Goal: Task Accomplishment & Management: Use online tool/utility

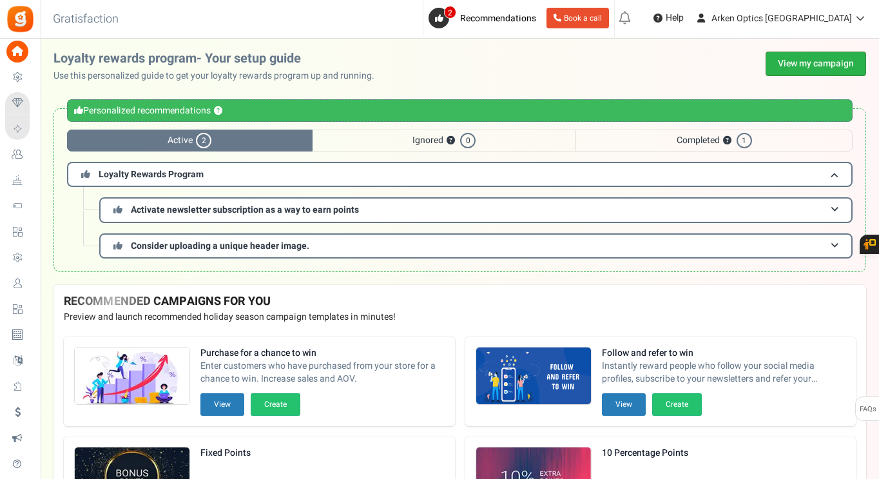
click at [777, 59] on link "View my campaign" at bounding box center [815, 64] width 100 height 24
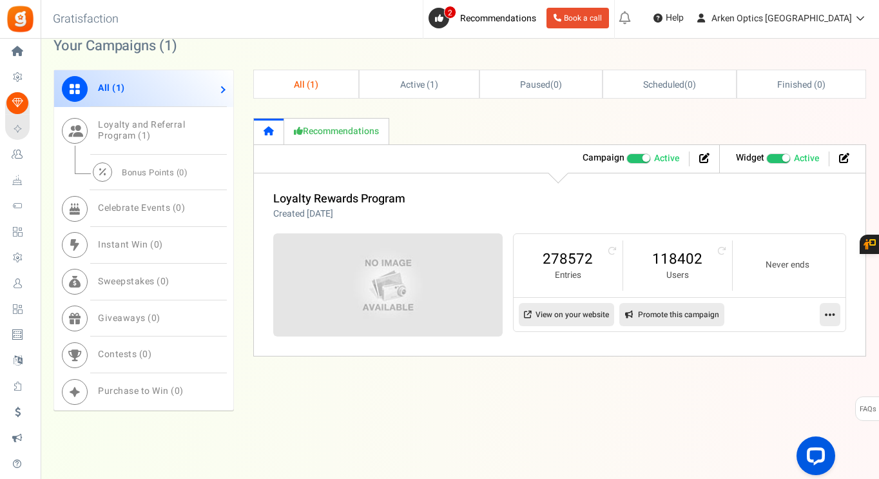
scroll to position [584, 0]
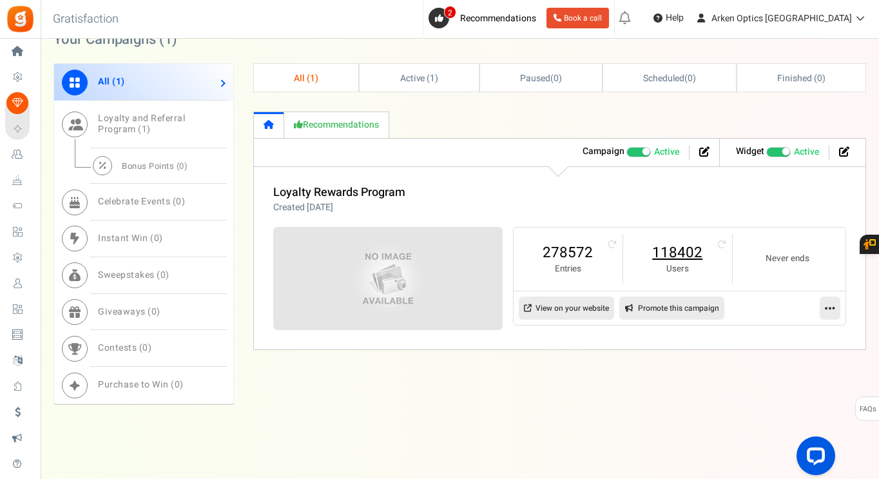
click at [701, 258] on link "118402" at bounding box center [677, 252] width 83 height 21
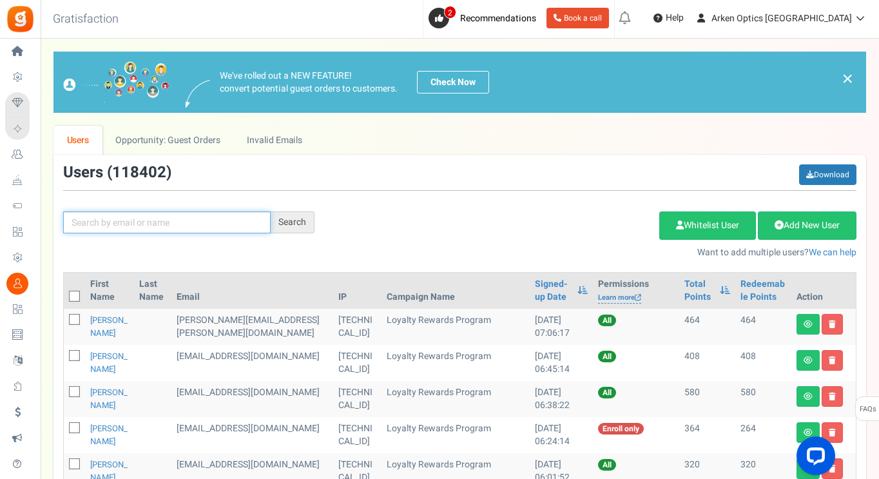
click at [104, 217] on input "text" at bounding box center [166, 222] width 207 height 22
paste input "[EMAIL_ADDRESS][DOMAIN_NAME]"
type input "[EMAIL_ADDRESS][DOMAIN_NAME]"
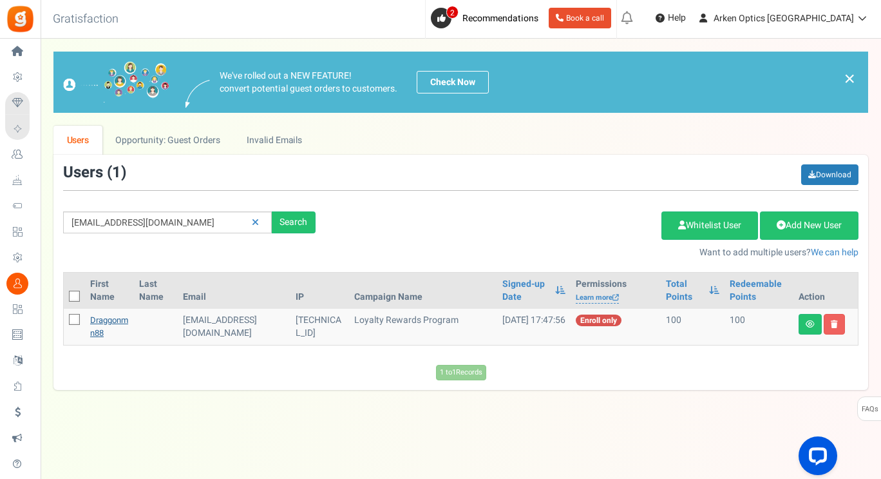
click at [106, 324] on link "draggonmn88" at bounding box center [109, 326] width 38 height 25
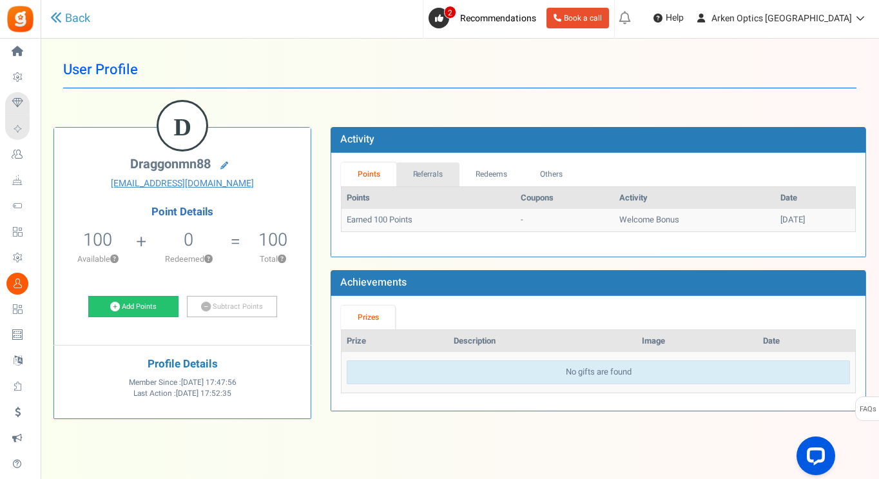
click at [430, 178] on link "Referrals" at bounding box center [427, 174] width 63 height 24
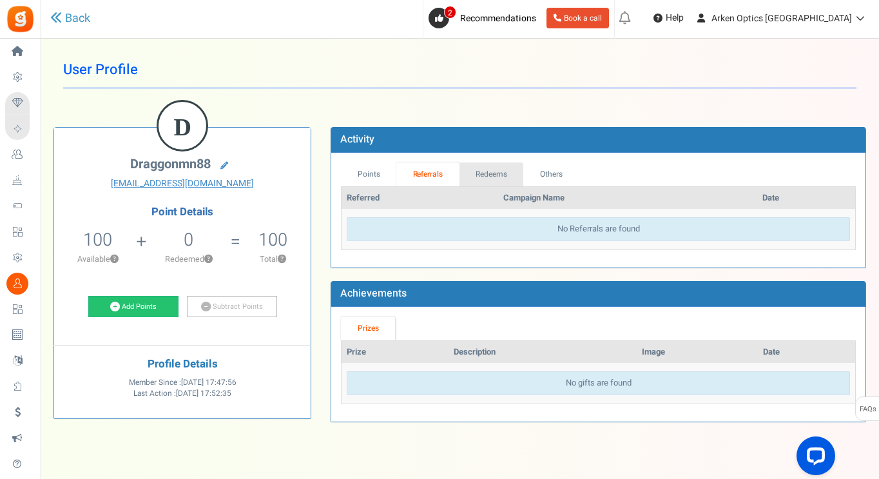
click at [479, 175] on link "Redeems" at bounding box center [491, 174] width 64 height 24
click at [370, 174] on link "Points" at bounding box center [368, 174] width 55 height 24
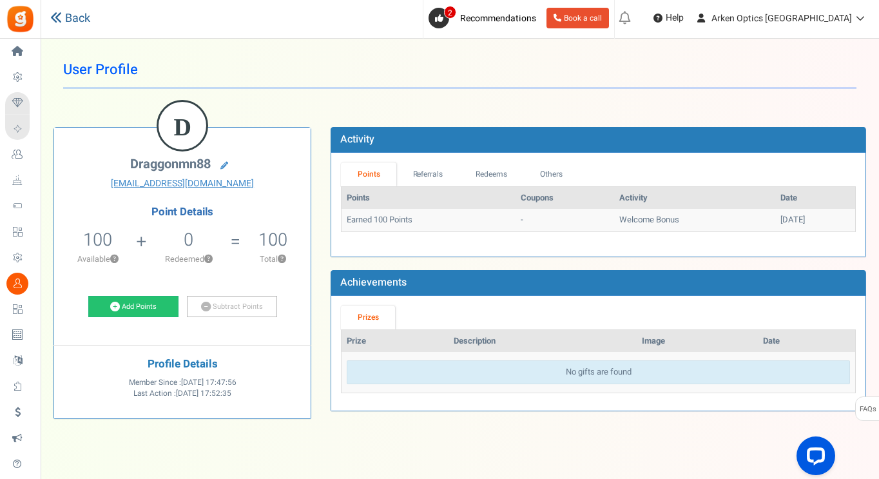
click at [73, 24] on link "Back" at bounding box center [70, 18] width 40 height 17
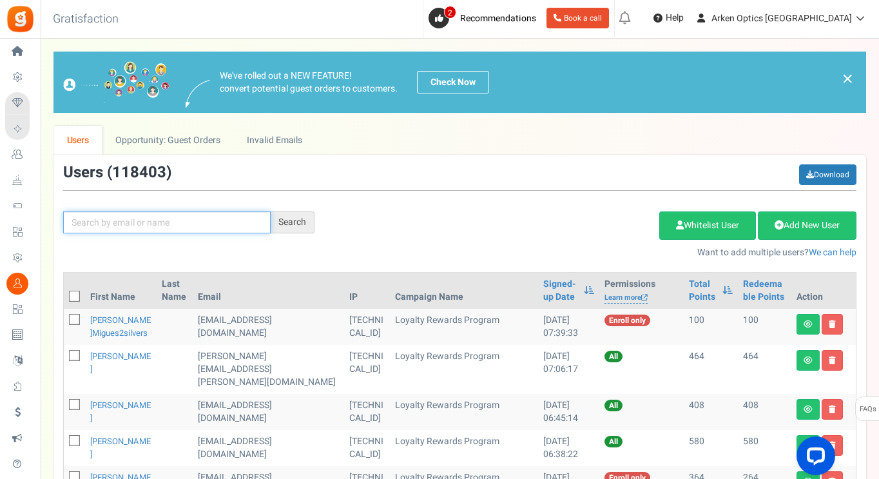
click at [167, 227] on input "text" at bounding box center [166, 222] width 207 height 22
paste input "[PERSON_NAME]"
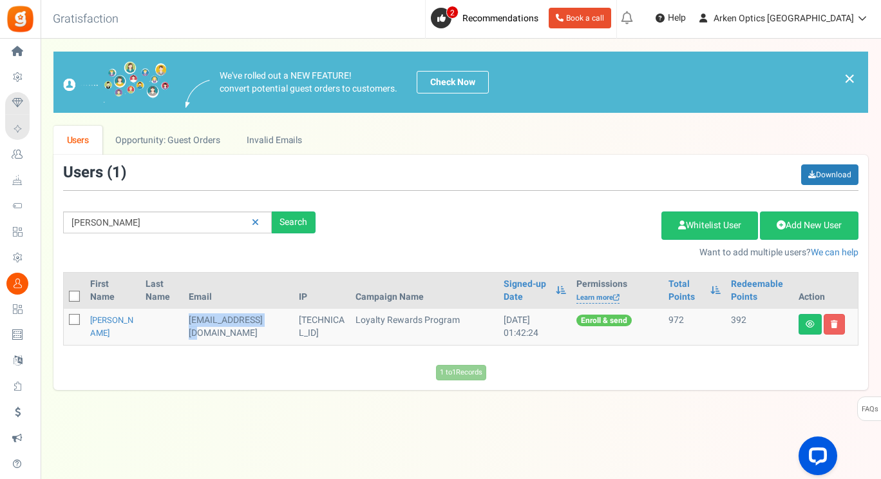
drag, startPoint x: 209, startPoint y: 330, endPoint x: 190, endPoint y: 319, distance: 21.7
click at [190, 319] on td "[EMAIL_ADDRESS][DOMAIN_NAME]" at bounding box center [239, 327] width 110 height 36
copy td "[EMAIL_ADDRESS][DOMAIN_NAME]"
click at [185, 229] on input "[PERSON_NAME]" at bounding box center [167, 222] width 209 height 22
click at [75, 223] on input "[PERSON_NAME]" at bounding box center [167, 222] width 209 height 22
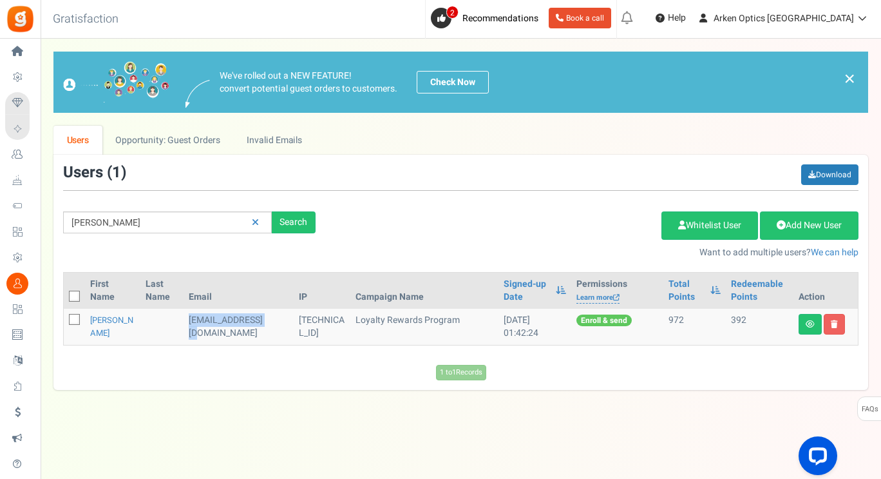
drag, startPoint x: 213, startPoint y: 331, endPoint x: 191, endPoint y: 319, distance: 25.1
click at [191, 319] on td "[EMAIL_ADDRESS][DOMAIN_NAME]" at bounding box center [239, 327] width 110 height 36
copy td "[EMAIL_ADDRESS][DOMAIN_NAME]"
click at [141, 221] on input "[PERSON_NAME]" at bounding box center [167, 222] width 209 height 22
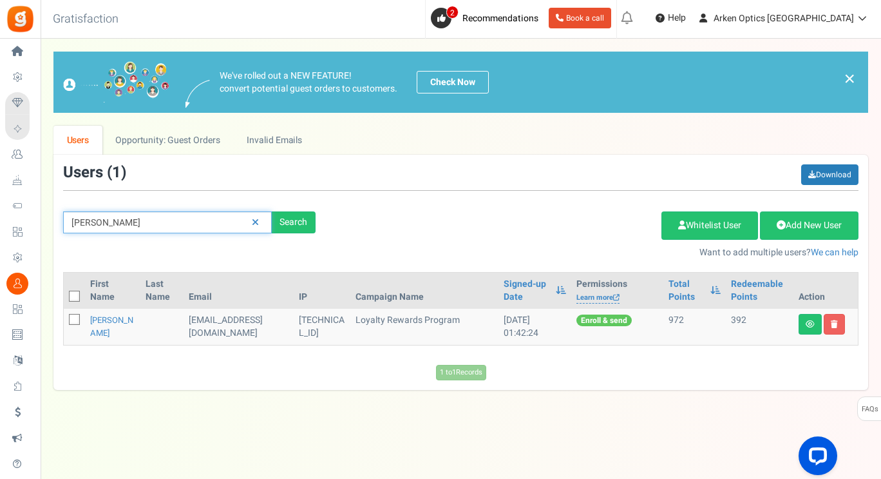
click at [141, 221] on input "[PERSON_NAME]" at bounding box center [167, 222] width 209 height 22
paste input "[EMAIL_ADDRESS][DOMAIN_NAME]"
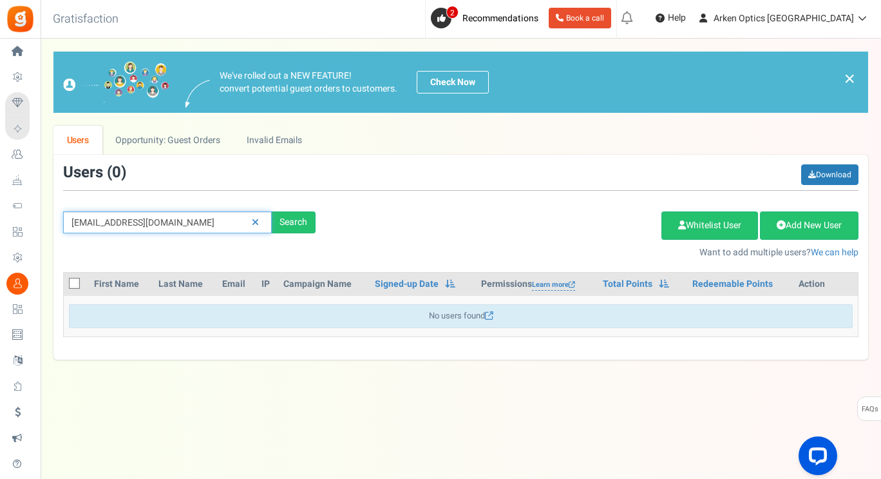
click at [208, 219] on input "[EMAIL_ADDRESS][DOMAIN_NAME]" at bounding box center [167, 222] width 209 height 22
paste input "[DOMAIN_NAME]"
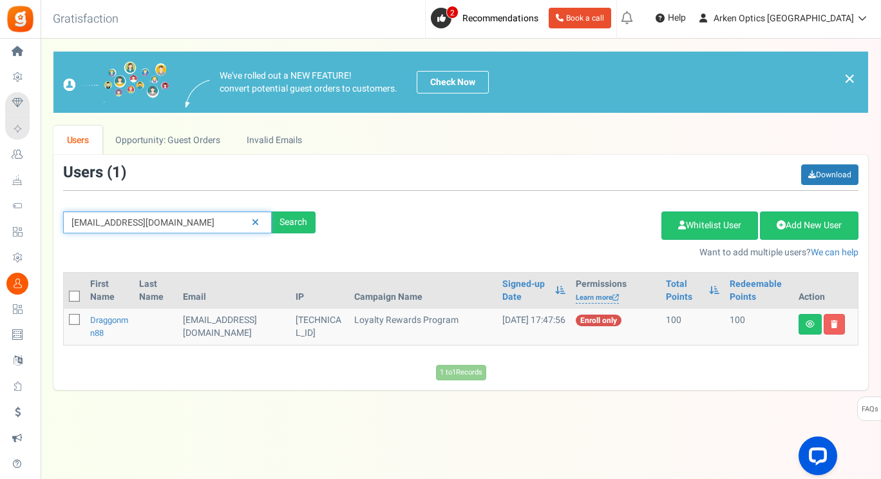
click at [191, 217] on input "[EMAIL_ADDRESS][DOMAIN_NAME]" at bounding box center [167, 222] width 209 height 22
paste input "[PERSON_NAME]"
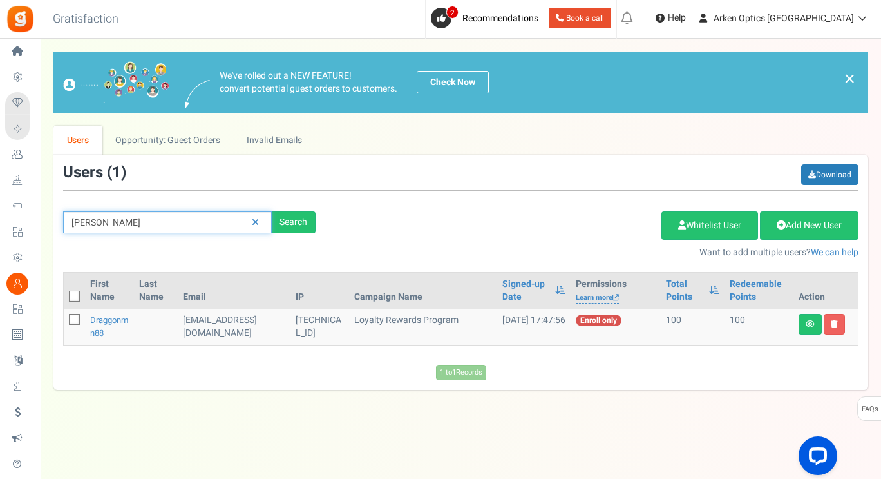
type input "[PERSON_NAME]"
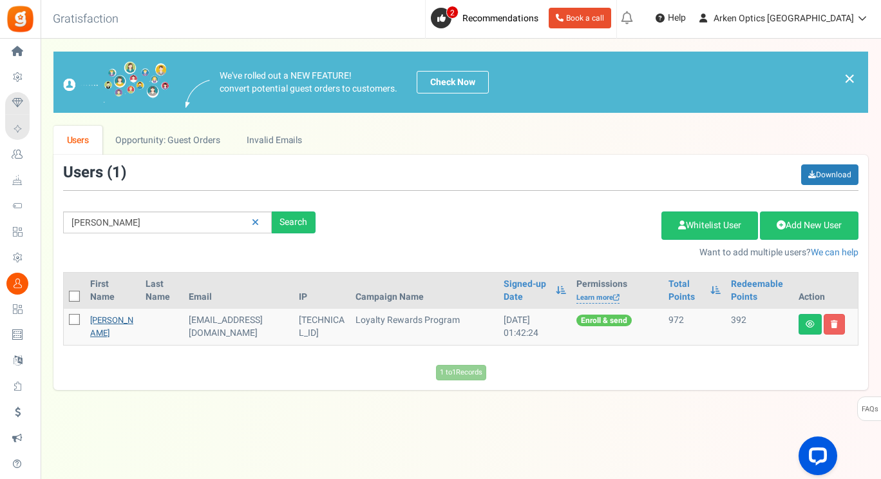
click at [112, 332] on link "[PERSON_NAME]" at bounding box center [111, 326] width 43 height 25
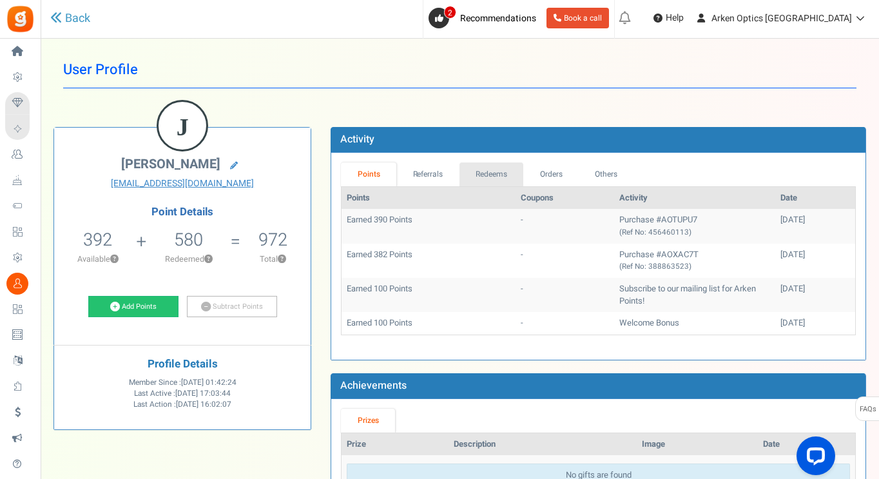
click at [492, 167] on link "Redeems" at bounding box center [491, 174] width 64 height 24
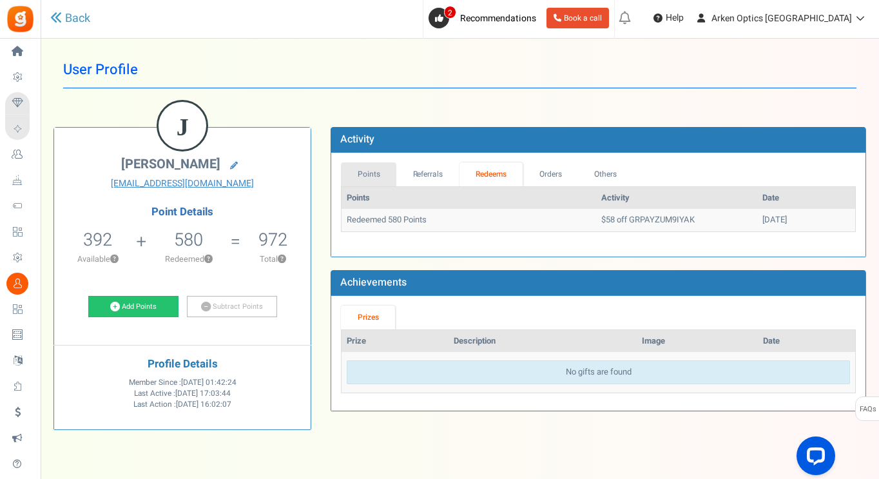
click at [361, 180] on link "Points" at bounding box center [368, 174] width 55 height 24
